Goal: Information Seeking & Learning: Learn about a topic

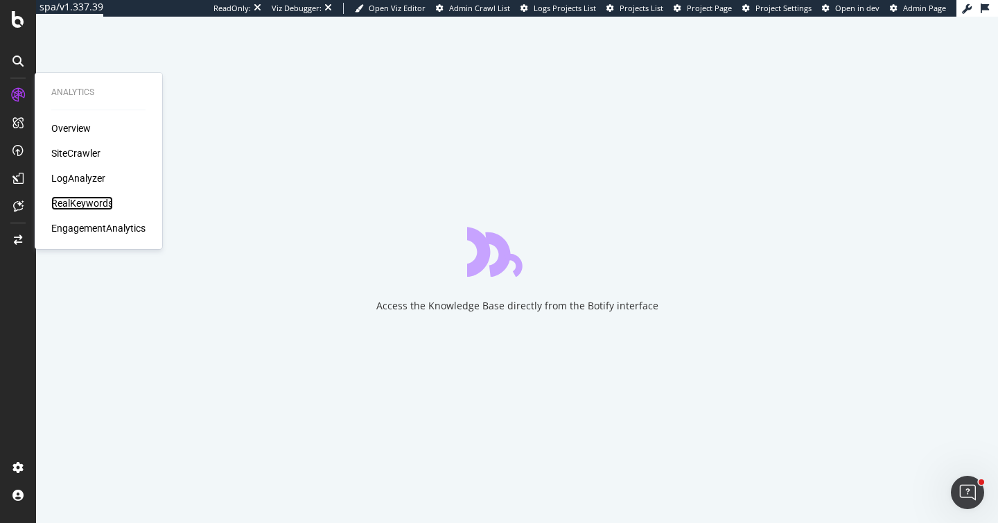
click at [85, 204] on div "RealKeywords" at bounding box center [82, 203] width 62 height 14
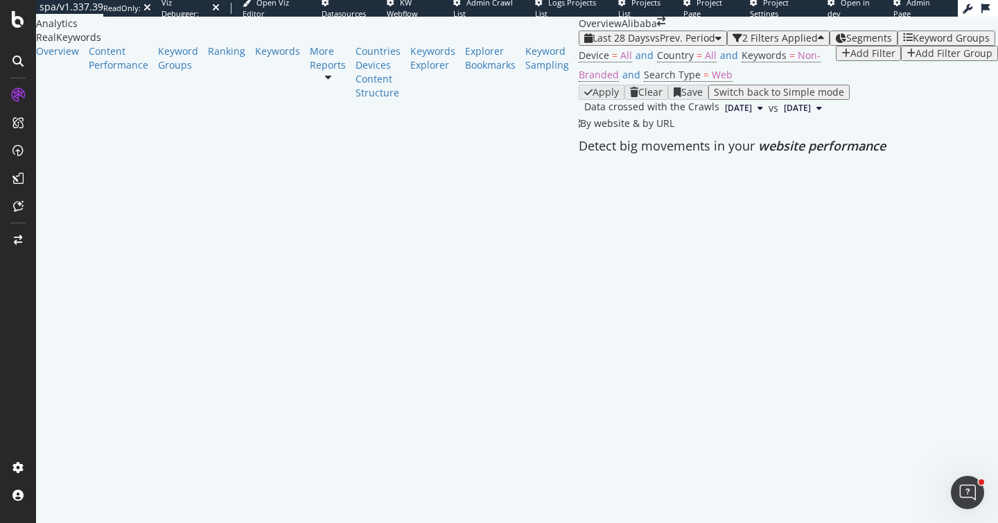
click at [636, 30] on div "Overview Alibaba" at bounding box center [788, 24] width 419 height 14
click at [913, 44] on div "Keyword Groups" at bounding box center [951, 38] width 77 height 11
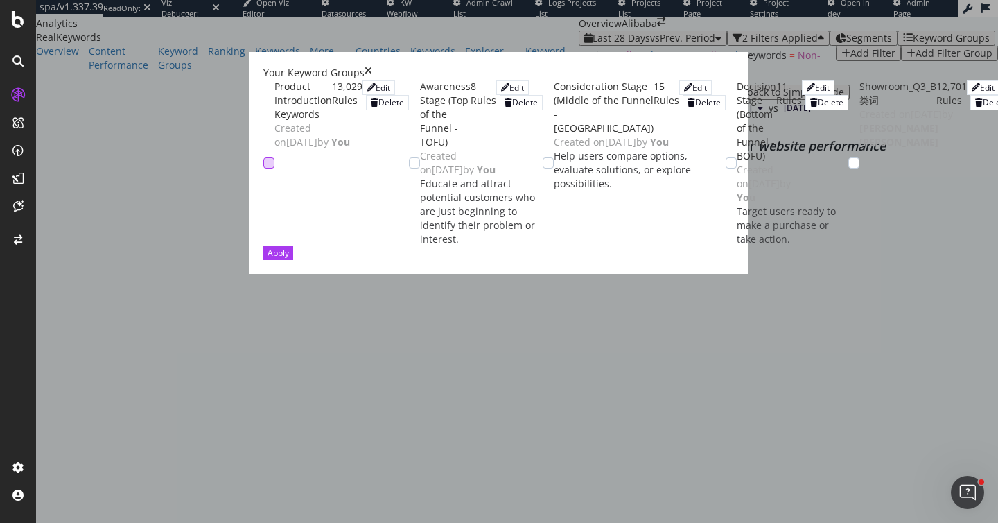
click at [263, 157] on div "modal" at bounding box center [268, 162] width 11 height 11
click at [293, 259] on button "Apply" at bounding box center [278, 252] width 30 height 13
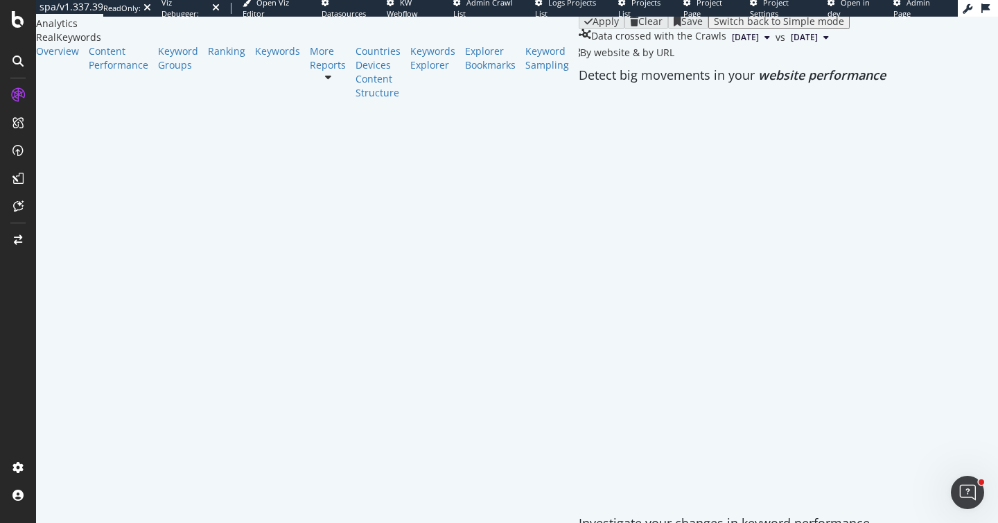
scroll to position [69, 0]
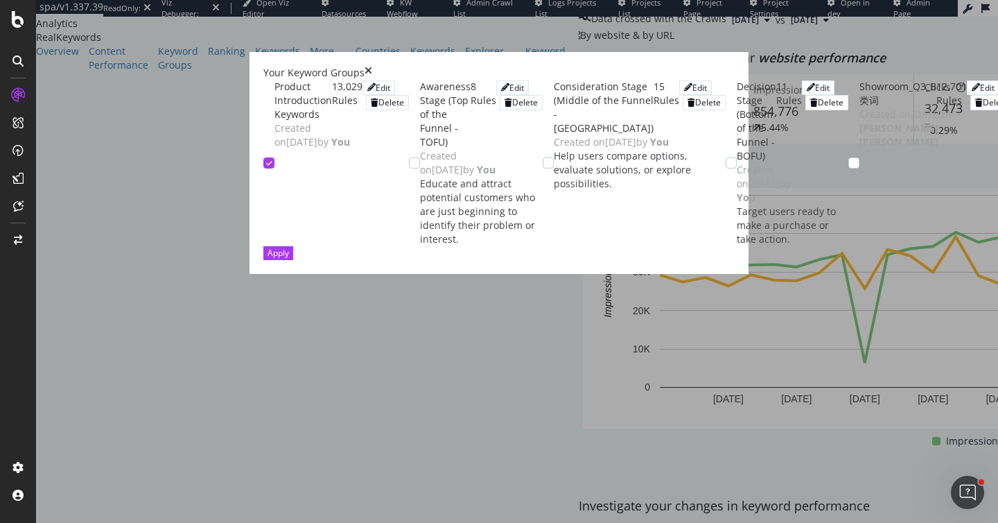
click at [274, 105] on div "Product Introduction Keywords" at bounding box center [303, 101] width 58 height 42
click at [390, 94] on div "Edit" at bounding box center [383, 88] width 15 height 12
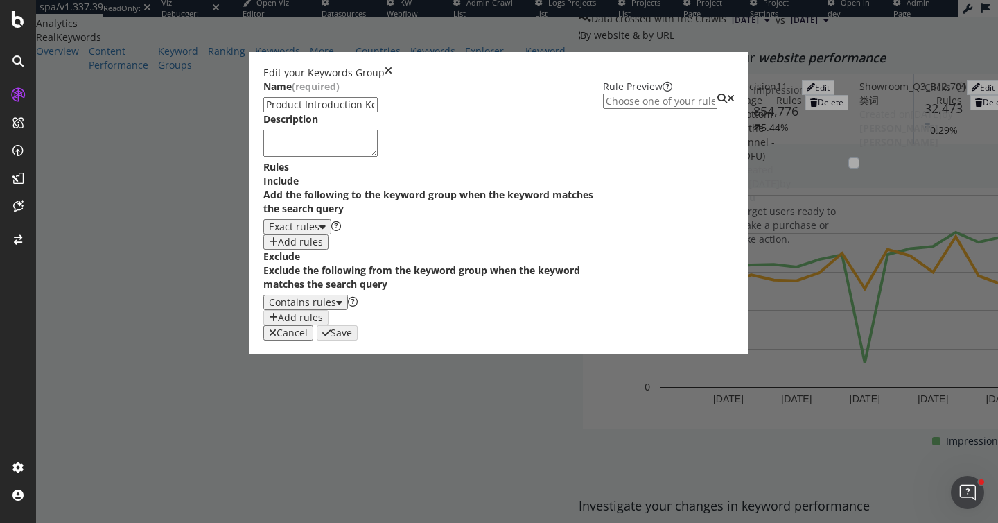
scroll to position [451, 0]
click at [308, 338] on div "Cancel" at bounding box center [292, 332] width 31 height 11
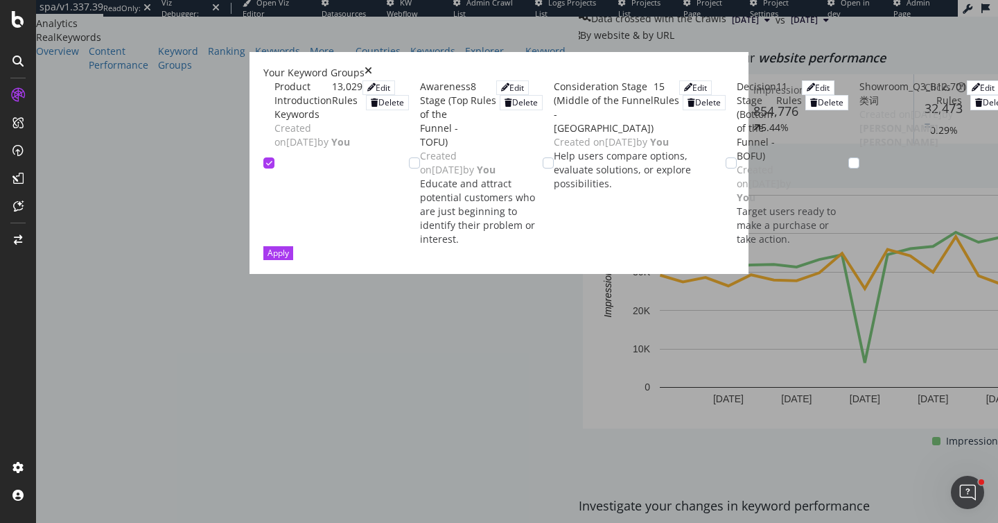
click at [372, 66] on icon "times" at bounding box center [369, 73] width 8 height 14
